Goal: Navigation & Orientation: Understand site structure

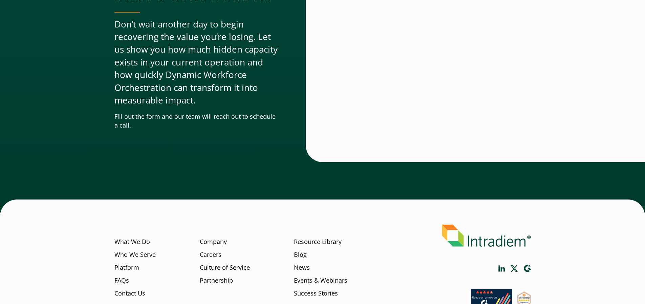
scroll to position [2062, 0]
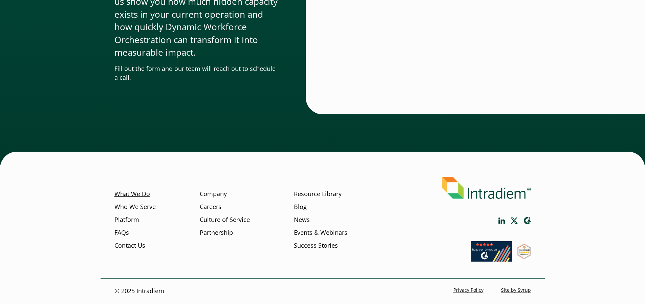
click at [137, 197] on link "What We Do" at bounding box center [133, 193] width 36 height 9
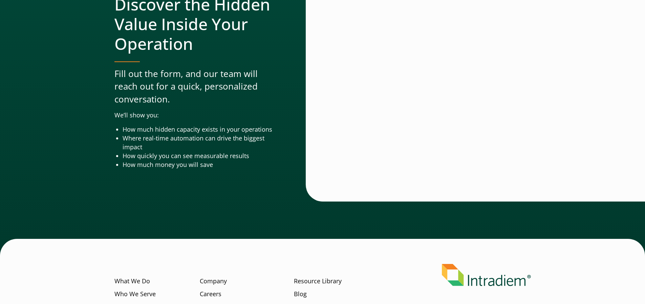
scroll to position [2241, 0]
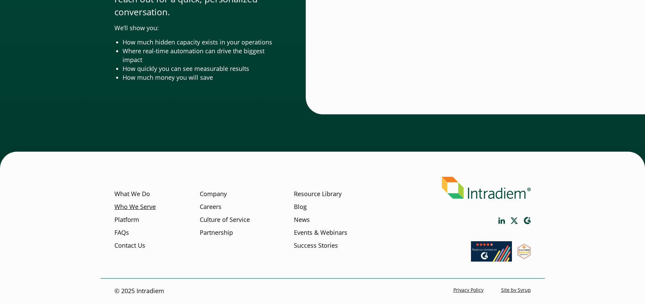
click at [119, 208] on link "Who We Serve" at bounding box center [135, 206] width 41 height 9
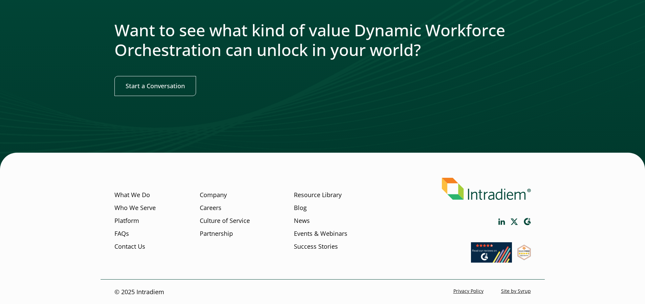
scroll to position [797, 0]
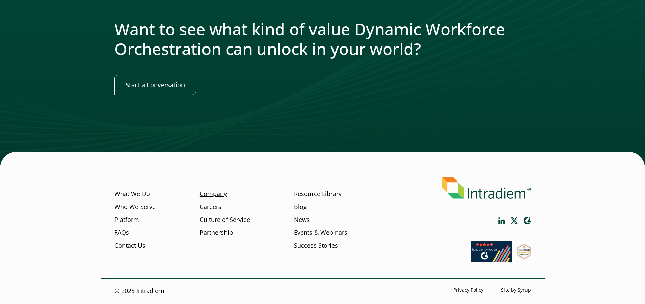
click at [214, 196] on link "Company" at bounding box center [213, 193] width 27 height 9
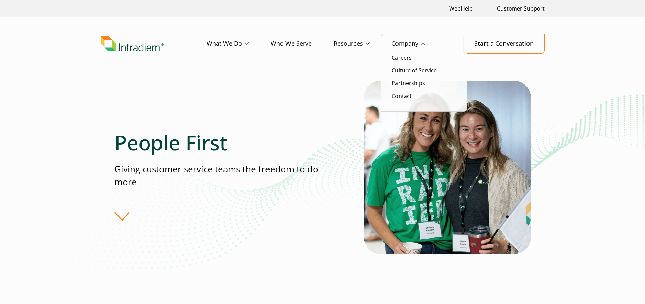
click at [403, 69] on link "Culture of Service" at bounding box center [414, 69] width 45 height 7
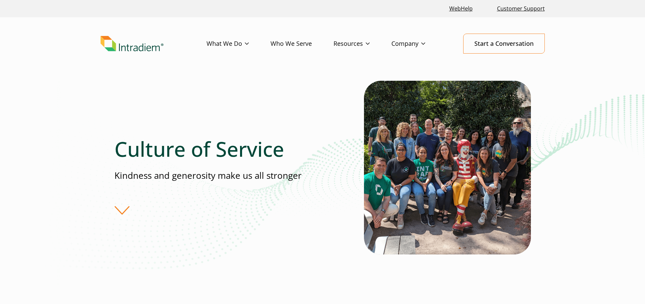
click at [121, 209] on div "Culture of Service Kindness and generosity make us all stronger" at bounding box center [240, 176] width 250 height 78
click at [301, 45] on link "Who We Serve" at bounding box center [302, 44] width 63 height 20
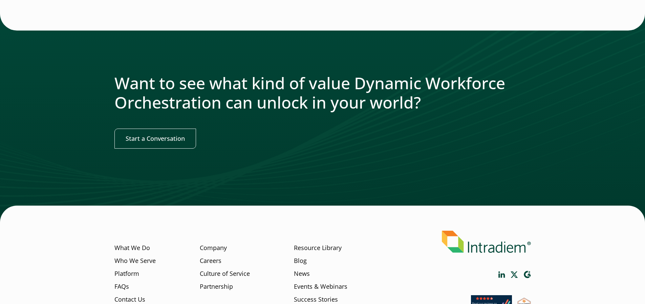
scroll to position [799, 0]
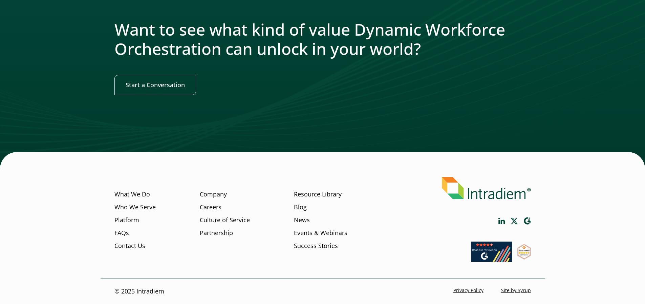
click at [212, 206] on link "Careers" at bounding box center [211, 207] width 22 height 9
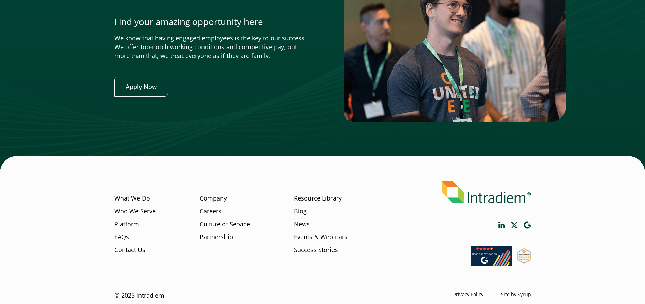
scroll to position [2667, 0]
